Goal: Check status: Check status

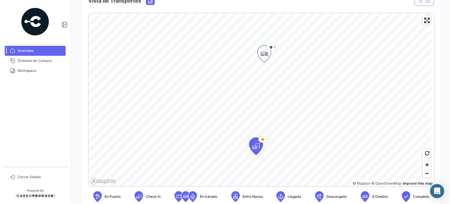
scroll to position [133, 0]
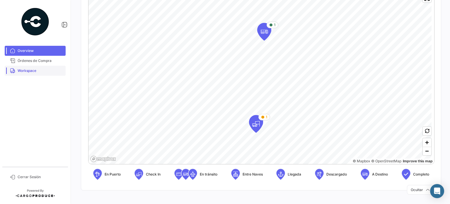
click at [37, 68] on span "Workspace" at bounding box center [41, 70] width 46 height 5
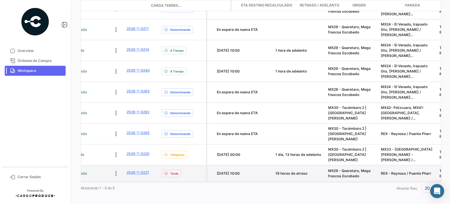
scroll to position [0, 256]
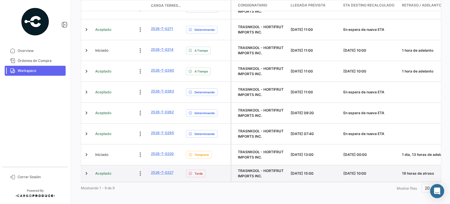
drag, startPoint x: 185, startPoint y: 167, endPoint x: 157, endPoint y: 172, distance: 28.5
click at [157, 172] on div "Aceptado 2526-T-0227 Tarde" at bounding box center [155, 173] width 149 height 16
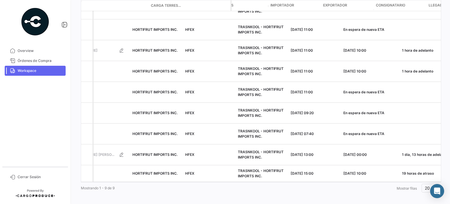
scroll to position [0, 0]
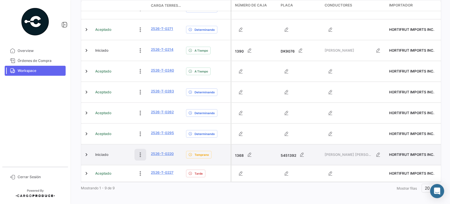
click at [138, 151] on icon at bounding box center [140, 154] width 6 height 6
click at [21, 144] on mat-nav-list "Overview Órdenes de Compra Workspace" at bounding box center [35, 103] width 70 height 121
click at [85, 151] on link at bounding box center [86, 154] width 6 height 6
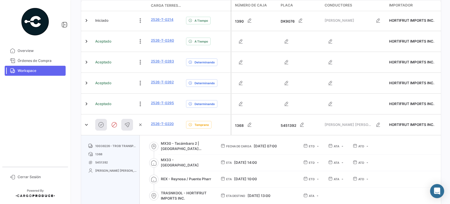
scroll to position [206, 0]
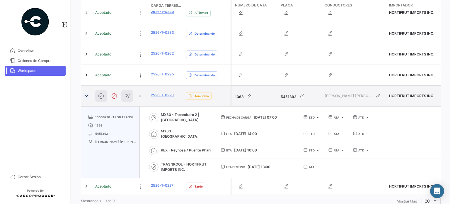
click at [85, 93] on link at bounding box center [86, 96] width 6 height 6
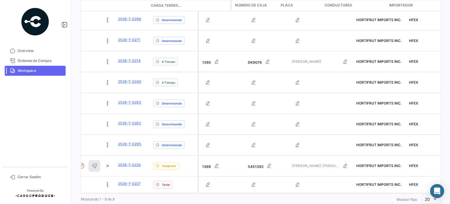
scroll to position [0, 0]
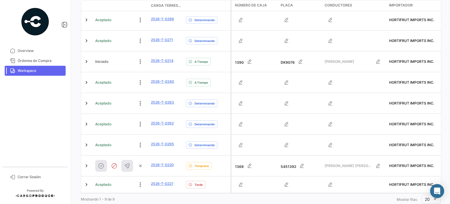
click at [2, 93] on mat-nav-list "Overview Órdenes de Compra Workspace" at bounding box center [35, 103] width 70 height 121
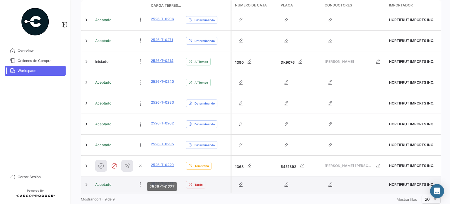
click at [160, 181] on link "2526-T-0227" at bounding box center [162, 183] width 23 height 5
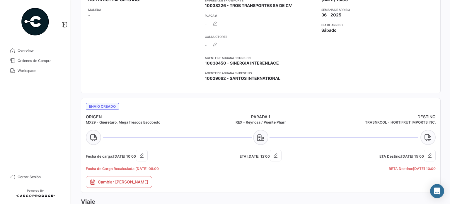
scroll to position [82, 0]
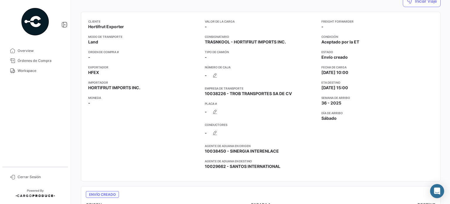
drag, startPoint x: 15, startPoint y: 71, endPoint x: 65, endPoint y: 79, distance: 50.4
click at [15, 71] on link "Workspace" at bounding box center [35, 71] width 61 height 10
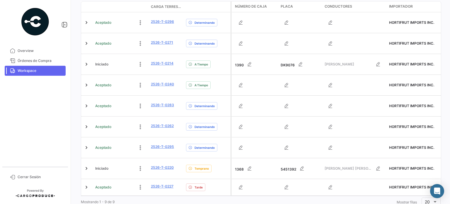
scroll to position [147, 0]
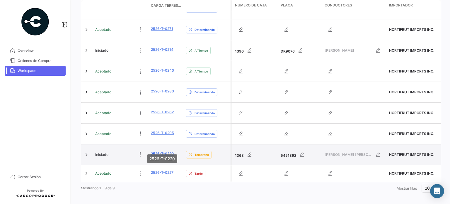
click at [159, 151] on link "2526-T-0220" at bounding box center [162, 153] width 23 height 5
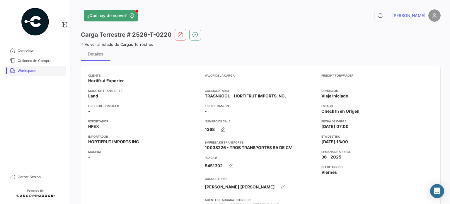
click at [38, 70] on span "Workspace" at bounding box center [41, 70] width 46 height 5
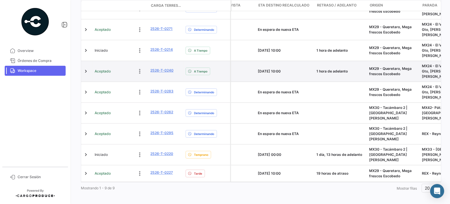
scroll to position [0, 338]
